Goal: Transaction & Acquisition: Subscribe to service/newsletter

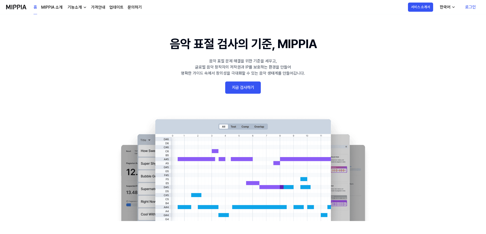
click at [447, 4] on div "한국어" at bounding box center [445, 7] width 13 height 6
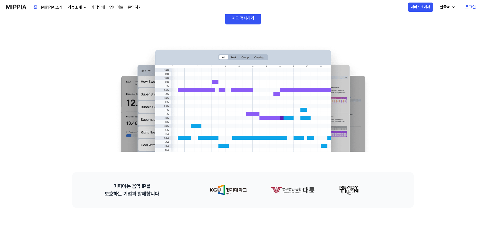
scroll to position [51, 0]
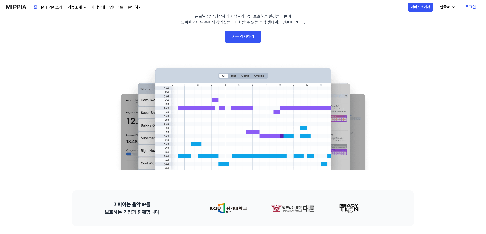
click at [75, 6] on div "기능소개" at bounding box center [75, 7] width 16 height 6
click at [74, 38] on link "음악 분석" at bounding box center [76, 39] width 49 height 10
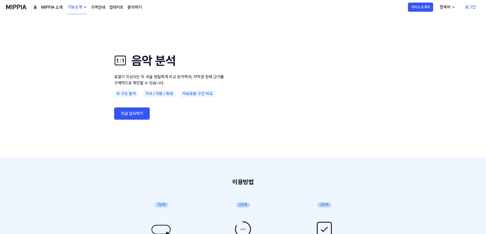
click at [139, 113] on link "지금 검사하기" at bounding box center [132, 113] width 36 height 12
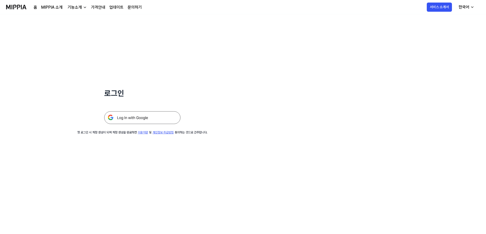
click at [159, 118] on img at bounding box center [142, 117] width 76 height 13
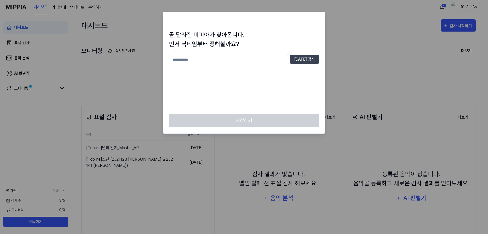
click at [205, 63] on input "text" at bounding box center [228, 60] width 119 height 10
type input "***"
click at [308, 57] on button "중복 검사" at bounding box center [304, 59] width 29 height 9
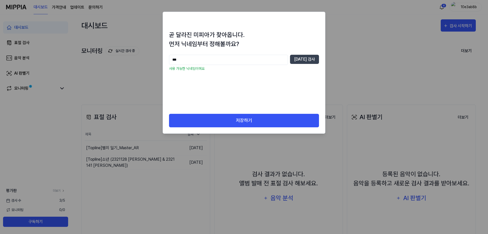
click at [246, 110] on div "곧 달라진 미피아가 찾아옵니다. 먼저 닉네임부터 정해볼까요? *** 중복 검사 사용 가능한 닉네임이에요" at bounding box center [244, 71] width 162 height 83
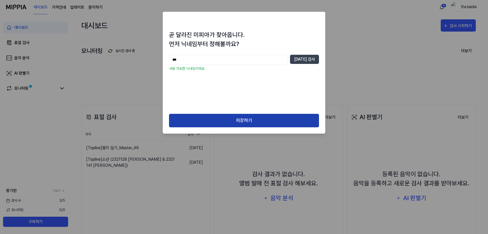
click at [245, 118] on button "저장하기" at bounding box center [244, 120] width 150 height 13
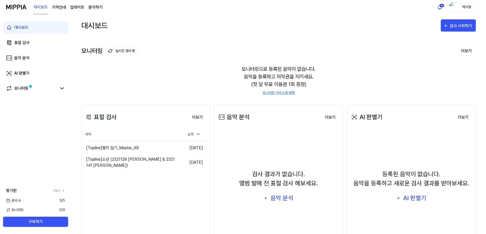
click at [284, 148] on div "검사 결과가 없습니다. 앨범 발매 전 표절 검사 해보세요. 음악 분석" at bounding box center [279, 186] width 122 height 109
click at [280, 198] on div "음악 분석" at bounding box center [282, 198] width 24 height 10
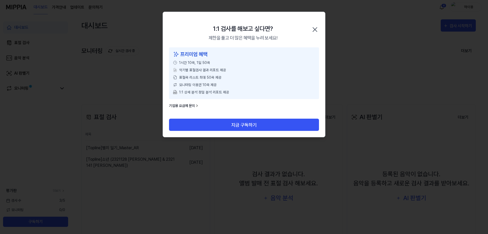
click at [320, 29] on div "1:1 검사를 해보고 싶다면? 제한을 풀고 더 많은 혜택을 누려 보세요! 닫기" at bounding box center [244, 29] width 162 height 35
click at [318, 27] on icon "button" at bounding box center [315, 29] width 8 height 8
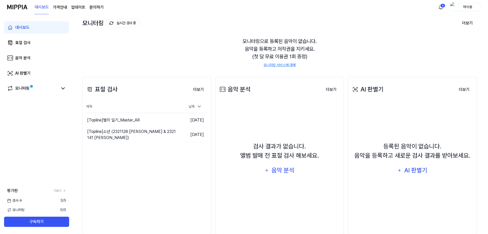
scroll to position [38, 0]
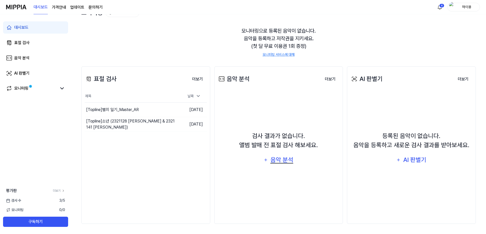
click at [278, 159] on div "음악 분석" at bounding box center [282, 160] width 24 height 10
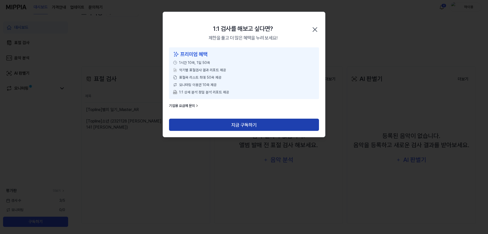
click at [217, 121] on button "지금 구독하기" at bounding box center [244, 124] width 150 height 12
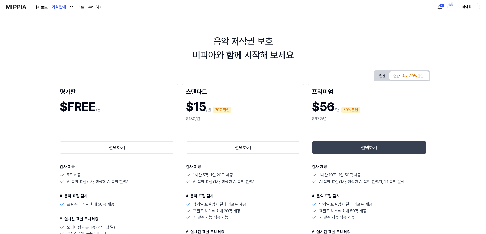
drag, startPoint x: 95, startPoint y: 135, endPoint x: 98, endPoint y: 138, distance: 4.5
click at [95, 136] on div "선택하기" at bounding box center [117, 138] width 114 height 33
click at [105, 147] on button "선택하기" at bounding box center [117, 147] width 114 height 12
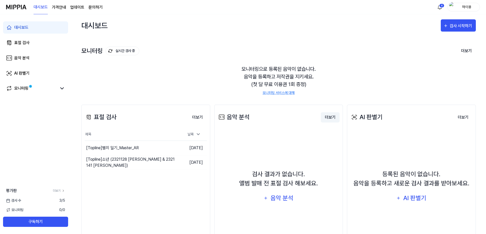
click at [334, 116] on button "더보기" at bounding box center [330, 117] width 19 height 10
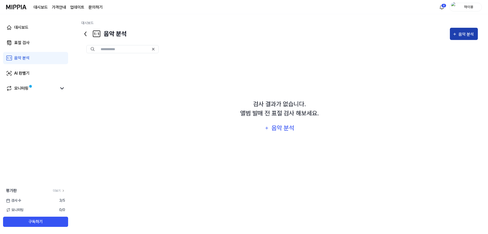
drag, startPoint x: 460, startPoint y: 33, endPoint x: 457, endPoint y: 33, distance: 3.1
click at [457, 33] on div "음악 분석" at bounding box center [464, 34] width 23 height 7
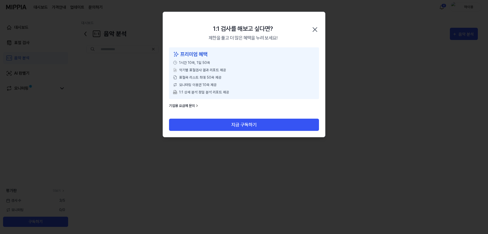
click at [317, 25] on div "1:1 검사를 해보고 싶다면? 제한을 풀고 더 많은 혜택을 누려 보세요! 닫기" at bounding box center [244, 29] width 162 height 35
click at [299, 25] on div "1:1 검사를 해보고 싶다면? 제한을 풀고 더 많은 혜택을 누려 보세요! 닫기" at bounding box center [244, 29] width 162 height 35
drag, startPoint x: 309, startPoint y: 29, endPoint x: 315, endPoint y: 29, distance: 5.4
click at [310, 29] on div "1:1 검사를 해보고 싶다면? 제한을 풀고 더 많은 혜택을 누려 보세요! 닫기" at bounding box center [244, 29] width 162 height 35
click at [319, 29] on icon "button" at bounding box center [315, 29] width 8 height 8
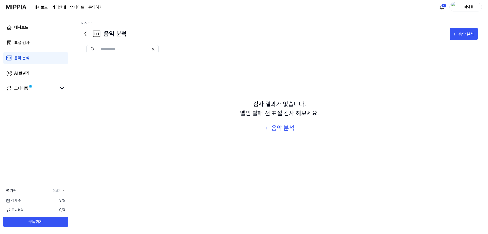
click at [84, 33] on icon at bounding box center [85, 34] width 8 height 8
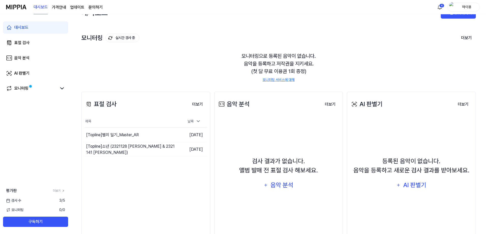
scroll to position [13, 0]
click at [339, 25] on div "모니터링 실시간 검사 중 더보기 모니터링 모니터링으로 등록된 음악이 없습니다. 음악을 등록하고 저작권을 지키세요. (첫 달 무료 이용권 1회 …" at bounding box center [278, 53] width 395 height 58
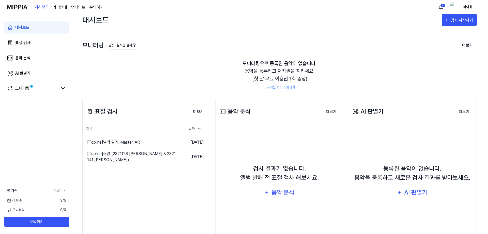
scroll to position [0, 0]
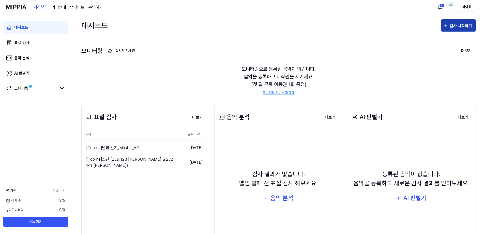
click at [459, 26] on div "검사 시작하기" at bounding box center [462, 26] width 24 height 7
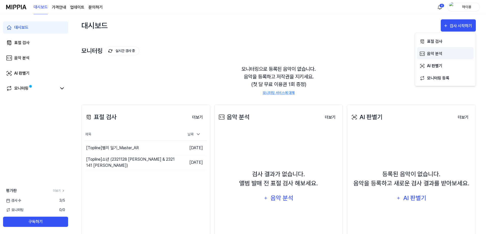
click at [437, 55] on div "음악 분석" at bounding box center [449, 53] width 44 height 7
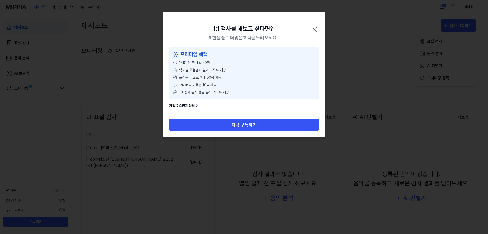
click at [262, 136] on div "지금 구독하기" at bounding box center [244, 127] width 162 height 18
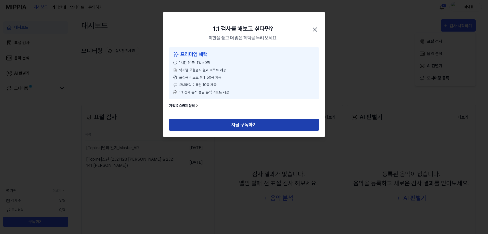
click at [273, 128] on button "지금 구독하기" at bounding box center [244, 124] width 150 height 12
